Goal: Task Accomplishment & Management: Manage account settings

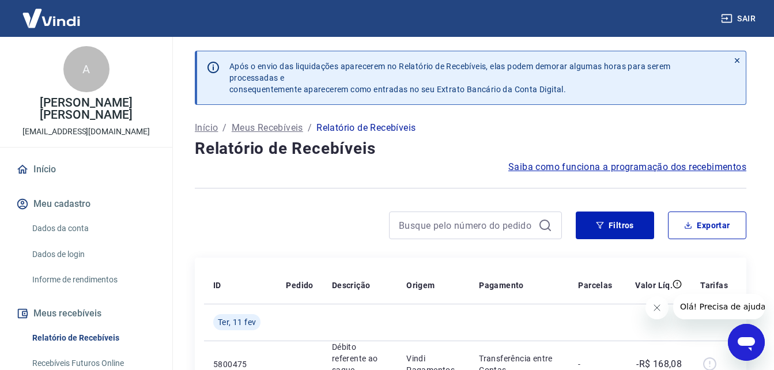
scroll to position [323, 0]
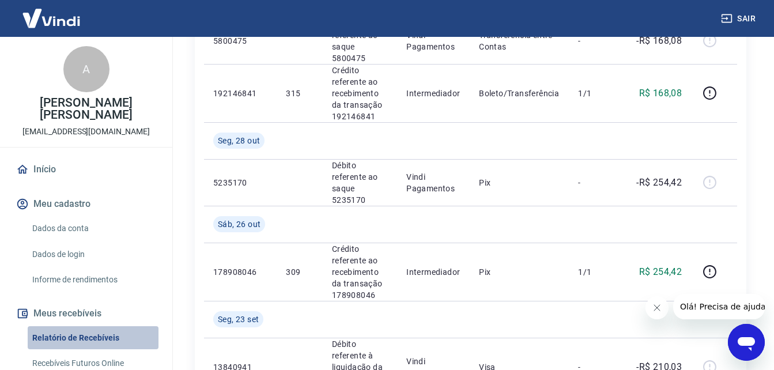
click at [98, 341] on link "Relatório de Recebíveis" at bounding box center [93, 338] width 131 height 24
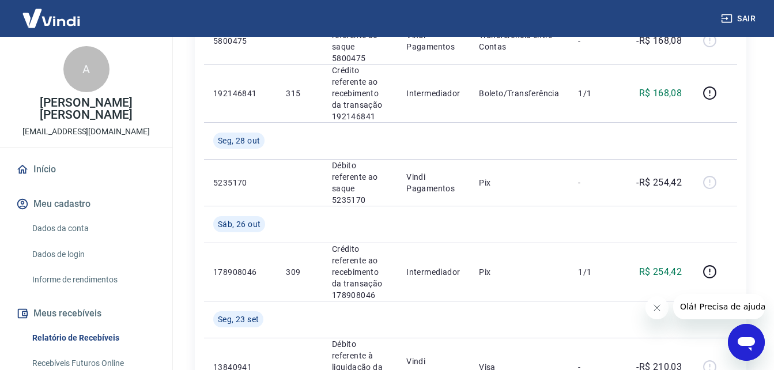
scroll to position [346, 0]
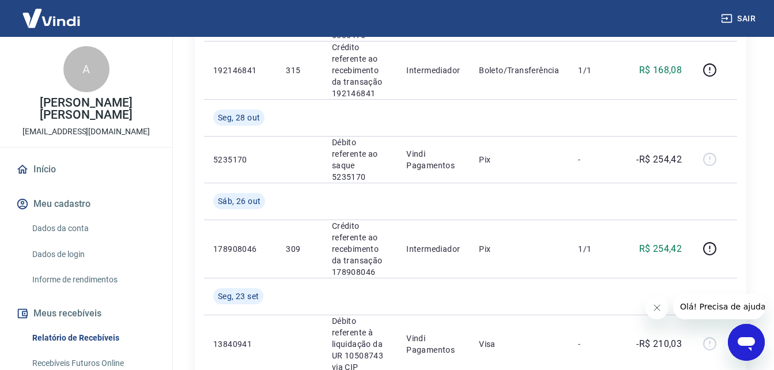
click at [99, 361] on link "Recebíveis Futuros Online" at bounding box center [93, 364] width 131 height 24
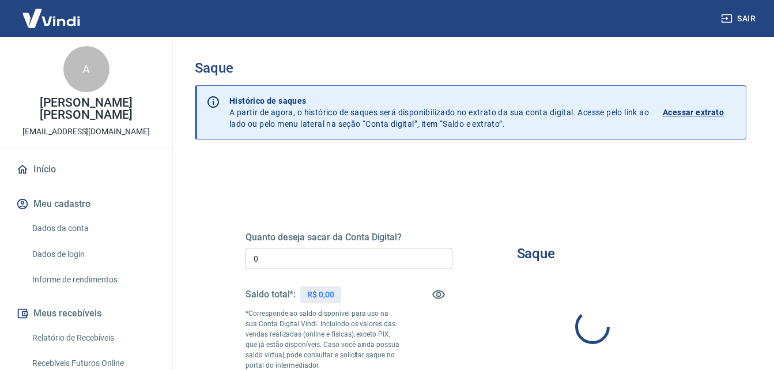
type input "R$ 0,00"
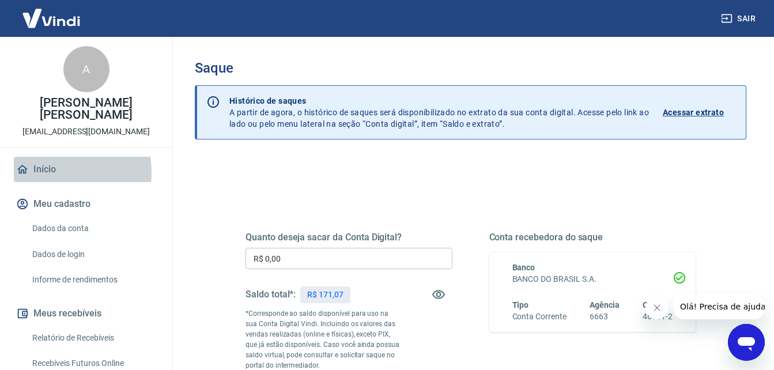
click at [47, 172] on link "Início" at bounding box center [86, 169] width 145 height 25
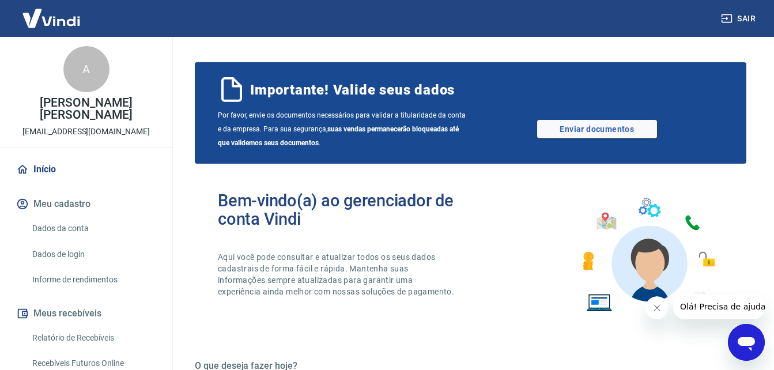
click at [37, 170] on link "Início" at bounding box center [86, 169] width 145 height 25
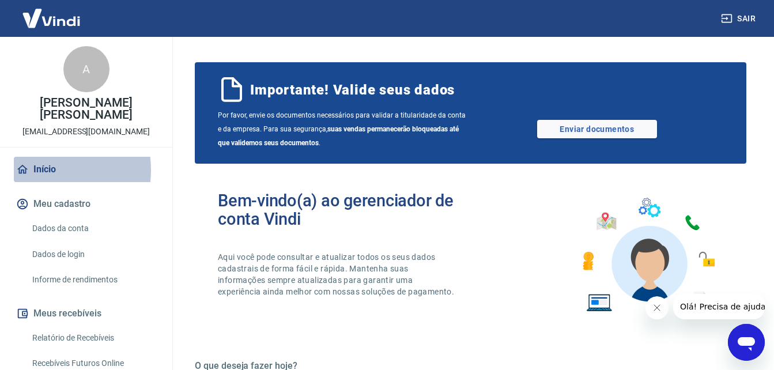
click at [37, 170] on link "Início" at bounding box center [86, 169] width 145 height 25
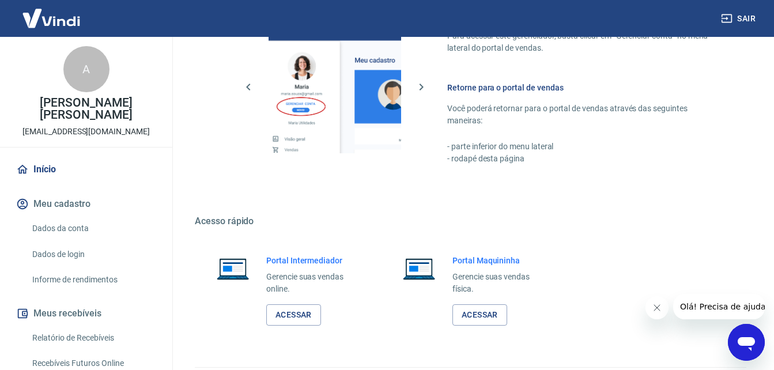
scroll to position [680, 0]
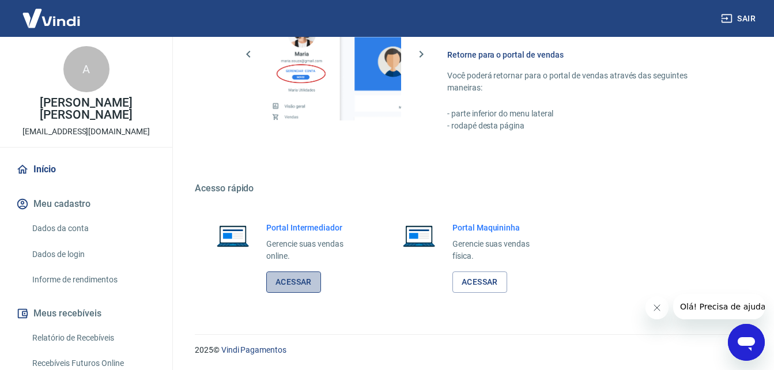
click at [295, 281] on link "Acessar" at bounding box center [293, 282] width 55 height 21
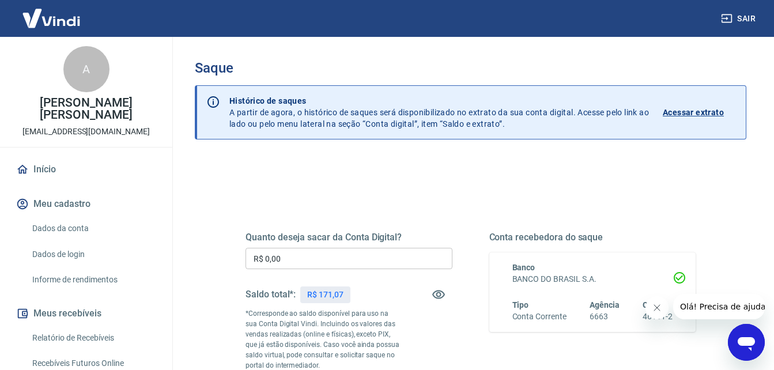
click at [213, 92] on div at bounding box center [208, 112] width 23 height 53
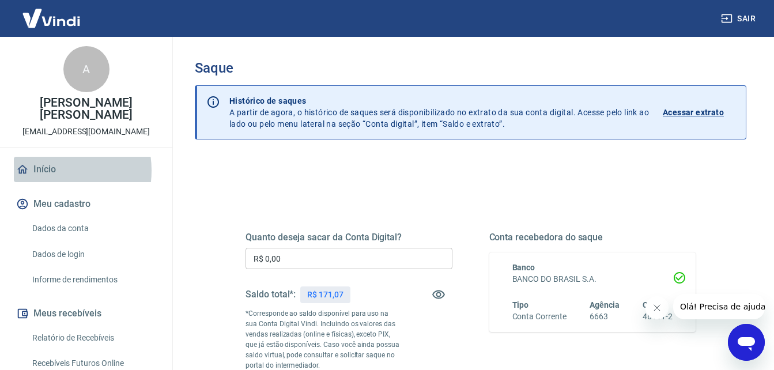
click at [48, 171] on link "Início" at bounding box center [86, 169] width 145 height 25
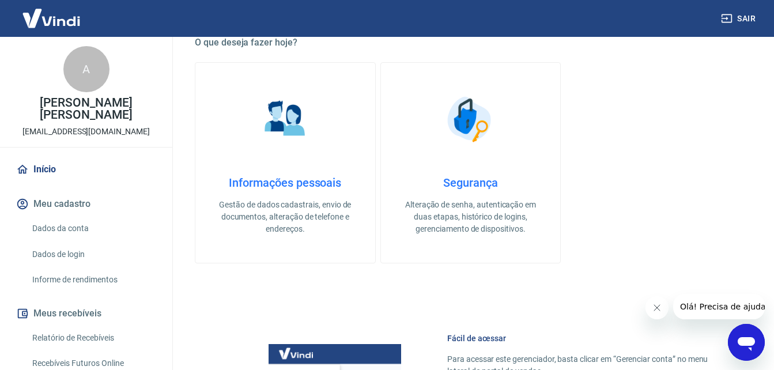
scroll to position [647, 0]
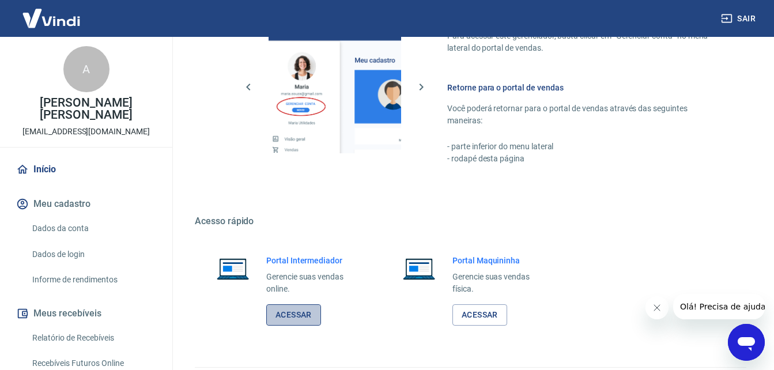
click at [301, 319] on link "Acessar" at bounding box center [293, 314] width 55 height 21
